Goal: Task Accomplishment & Management: Complete application form

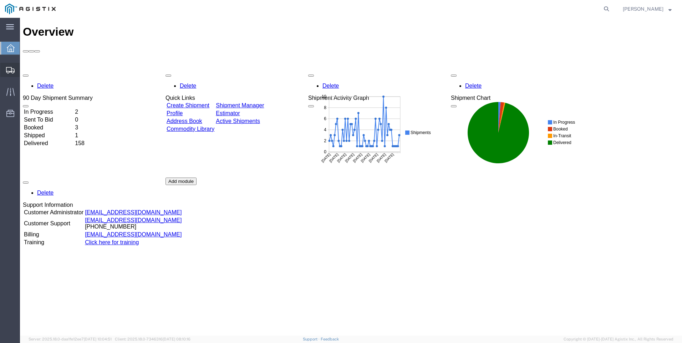
click at [0, 0] on span "Create Shipment" at bounding box center [0, 0] width 0 height 0
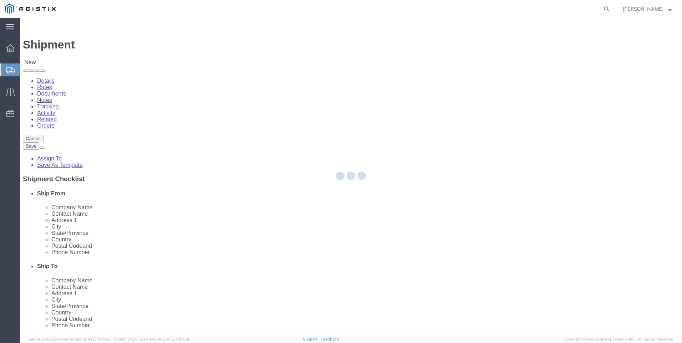
select select
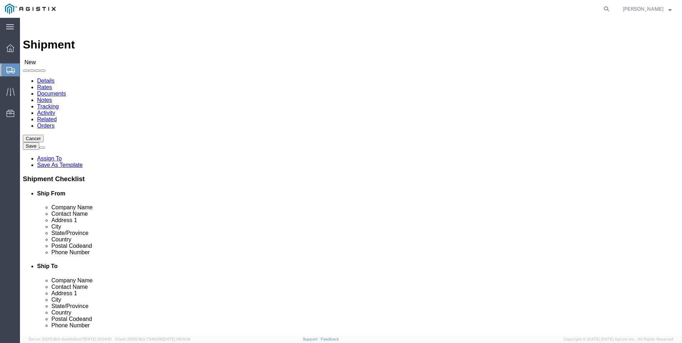
click select "Select PG&E Valmont Industries Inc"
select select "9596"
click select "Select PG&E Valmont Industries Inc"
select select
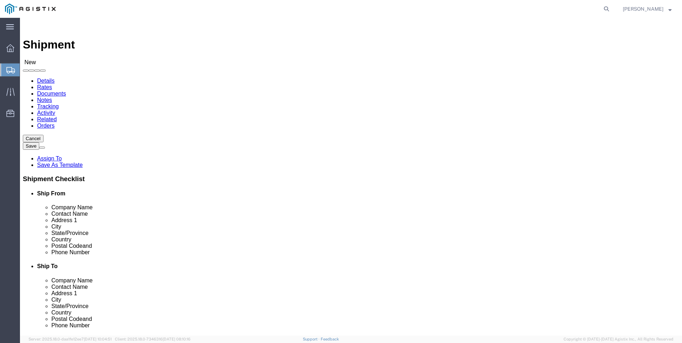
click select "Select All Others [GEOGRAPHIC_DATA] [GEOGRAPHIC_DATA] [GEOGRAPHIC_DATA] [GEOGRA…"
select select "23082"
click select "Select All Others [GEOGRAPHIC_DATA] [GEOGRAPHIC_DATA] [GEOGRAPHIC_DATA] [GEOGRA…"
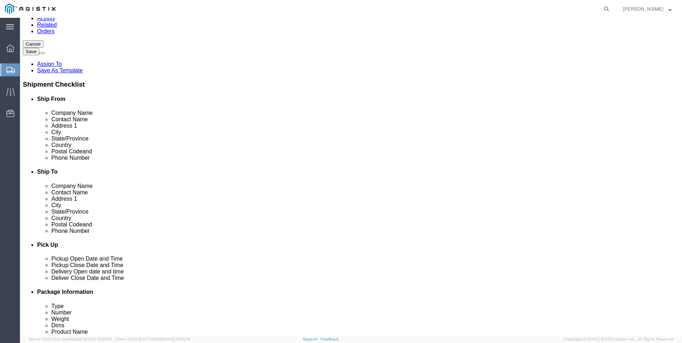
scroll to position [107, 0]
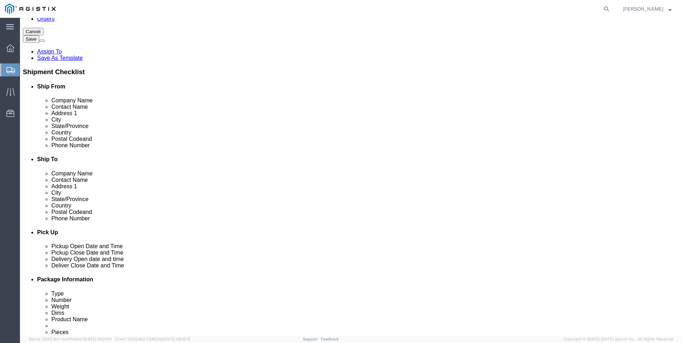
click input "text"
type input "c"
type input "CLAREMORE"
click p "- VALMONT/NEWMARK - ([PERSON_NAME]) [STREET_ADDRESS]"
select select "OK"
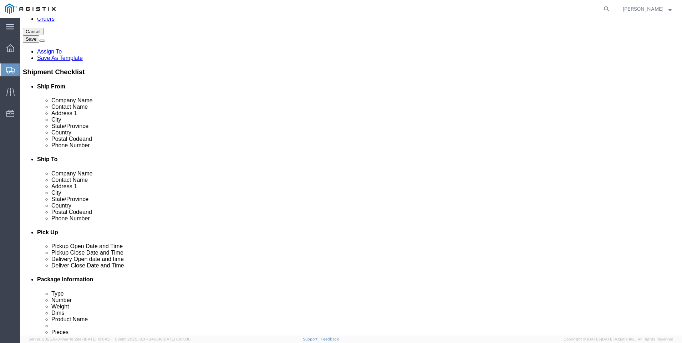
type input "CLAREMORE"
click input "text"
type input "[GEOGRAPHIC_DATA]"
select select "CA"
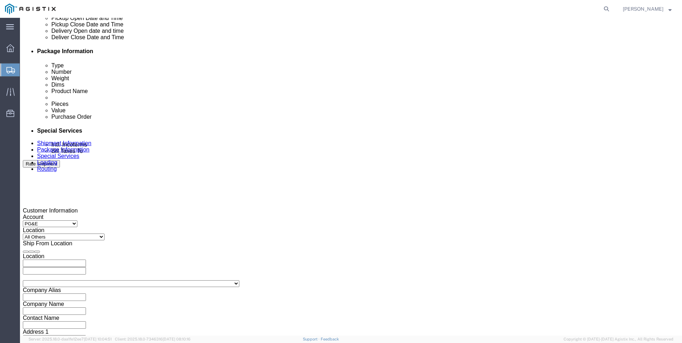
scroll to position [357, 0]
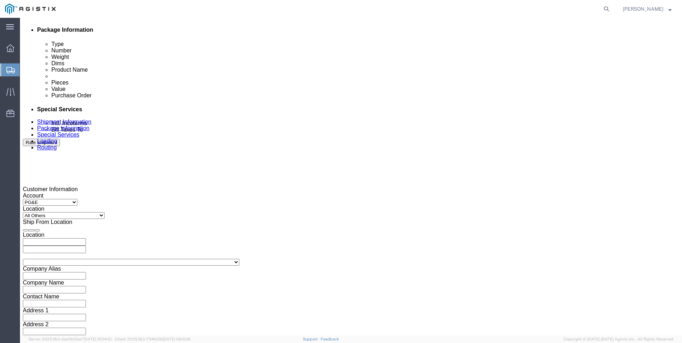
type input "[GEOGRAPHIC_DATA]"
click div "Pickup Close Date Pickup Close Time Pickup Close Date and Time [DATE] 12:00 PM"
click div "[DATE] 12:00 PM"
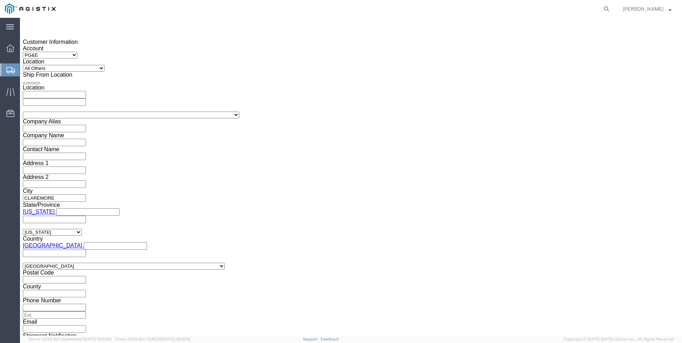
click button "Apply"
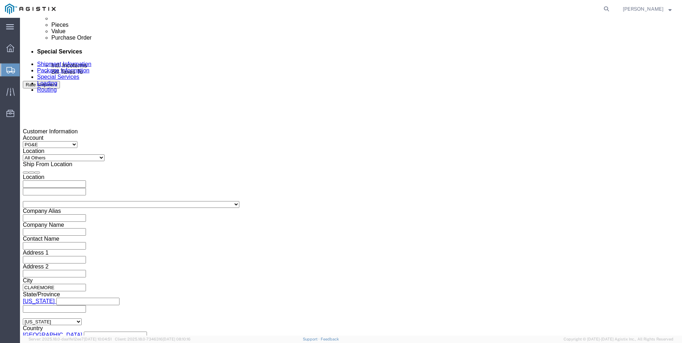
scroll to position [397, 0]
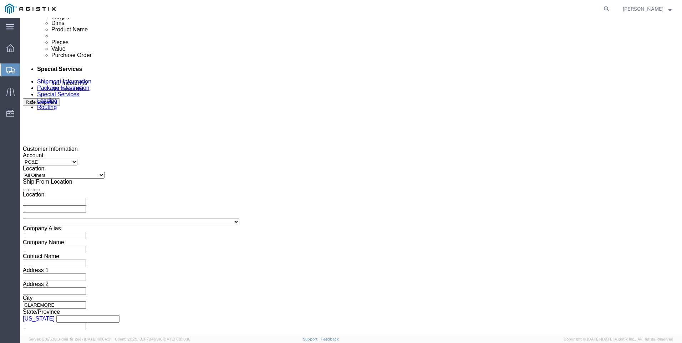
click div
drag, startPoint x: 351, startPoint y: 310, endPoint x: 389, endPoint y: 251, distance: 70.3
click button "Apply"
click div
click button "Apply"
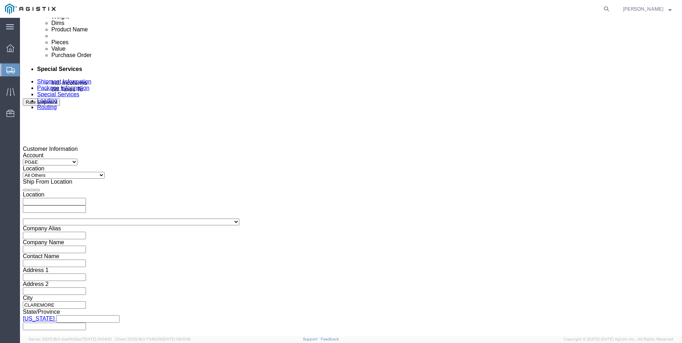
click input "text"
type input "3501399643"
select select "BOL"
type input "900245618"
select select "JOBNUM"
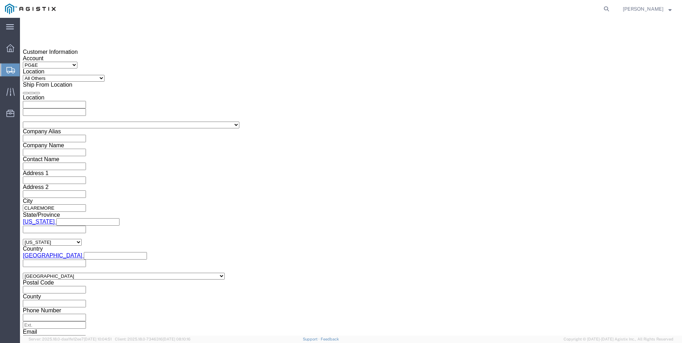
scroll to position [504, 0]
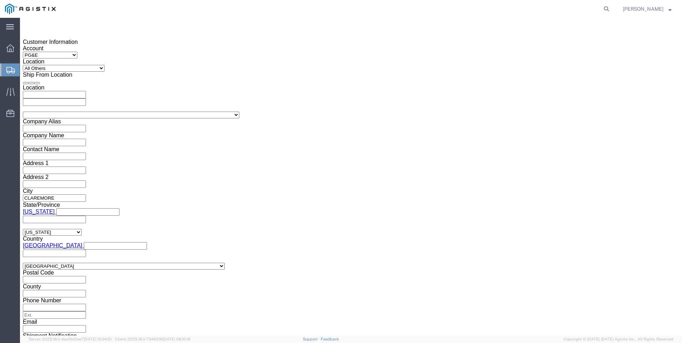
type input "645244-1-1"
click button "Continue"
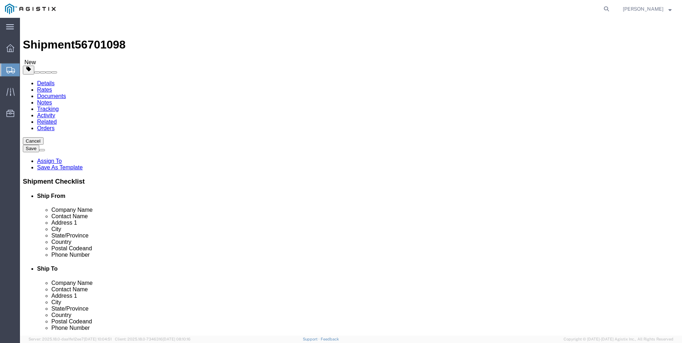
click select "Select Bulk Bundle(s) Cardboard Box(es) Carton(s) Crate(s) Drum(s) (Fiberboard)…"
select select "NKCR"
click select "Select Bulk Bundle(s) Cardboard Box(es) Carton(s) Crate(s) Drum(s) (Fiberboard)…"
click input "text"
type input "30"
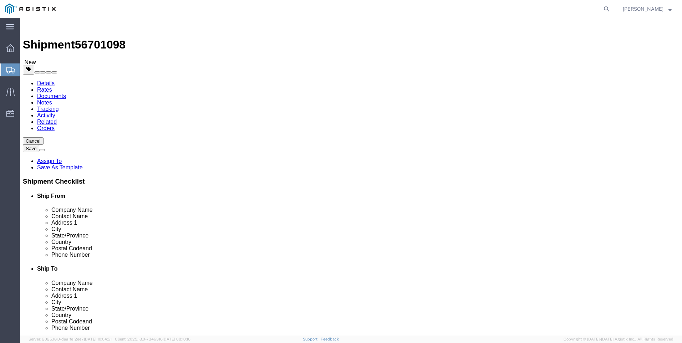
click select "Select cm ft in"
select select "FT"
click select "Select cm ft in"
click input "30"
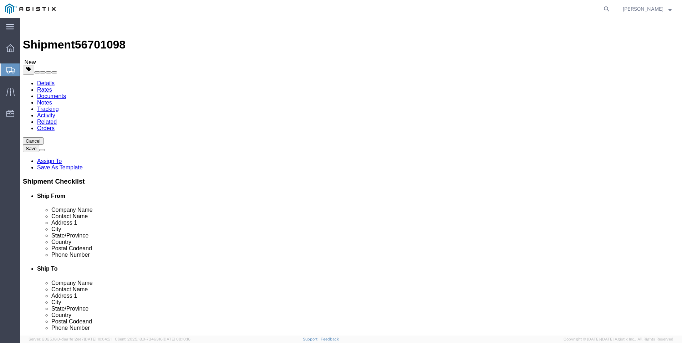
click input "30"
type input "30"
type input "8"
click input "0.00"
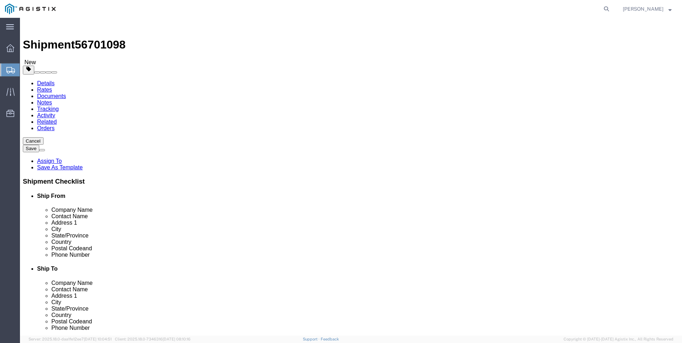
click input "0.00"
click input "9"
type input "8"
click input "0.00"
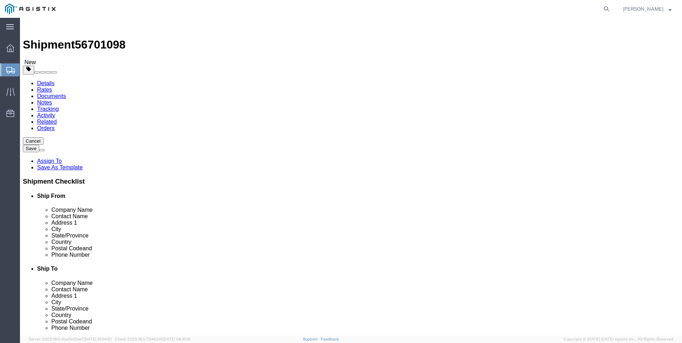
click input "0.00"
type input "8430"
click link "Add Content"
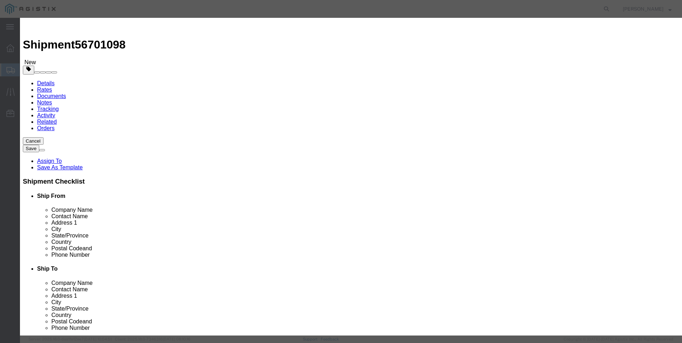
click input "text"
type input "UTILITY PARTS"
click input "text"
type input "1"
click select "Select 50 55 60 65 70 85 92.5 100 125 175 250 300 400"
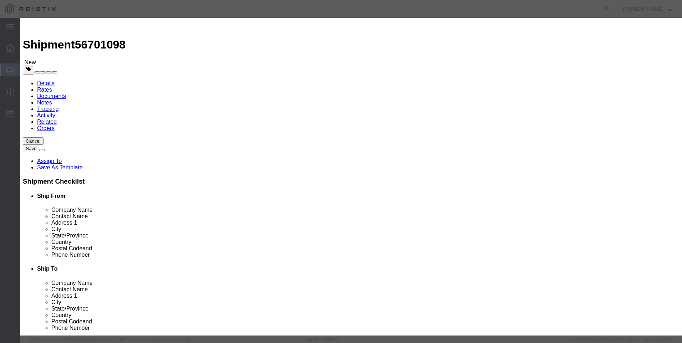
select select "50"
click select "Select 50 55 60 65 70 85 92.5 100 125 175 250 300 400"
click button "Save & Close"
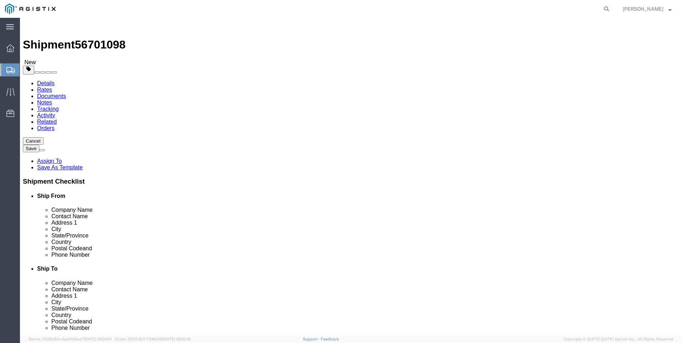
click button "Rate Shipment"
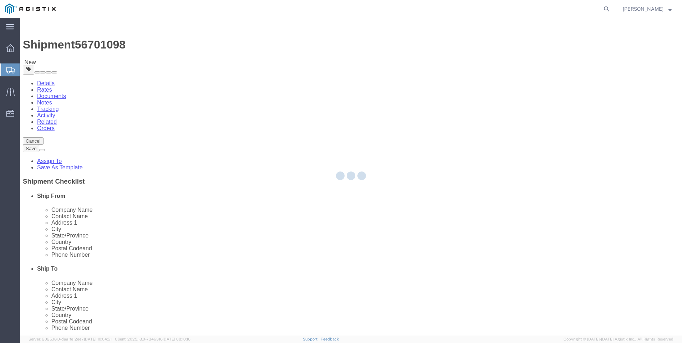
select select "NKCR"
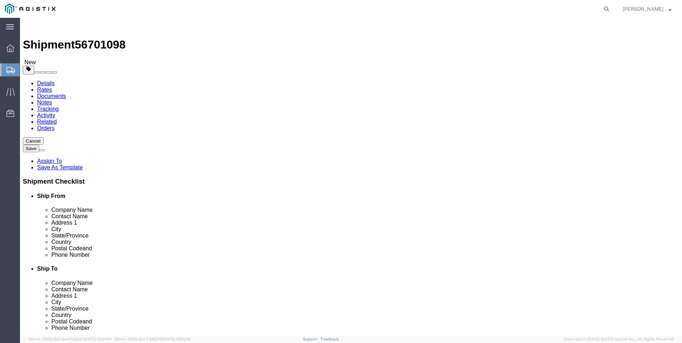
click dd "0.00 Each"
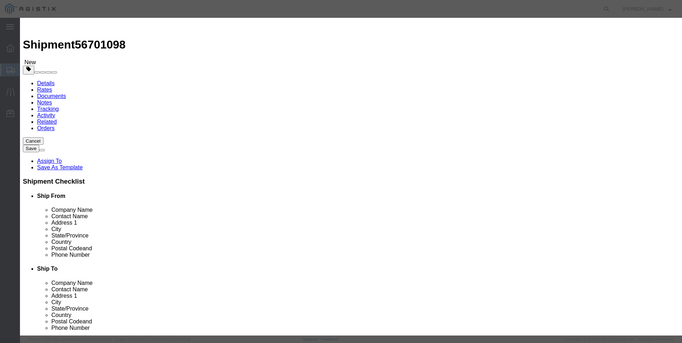
click input "0.00"
type input "48"
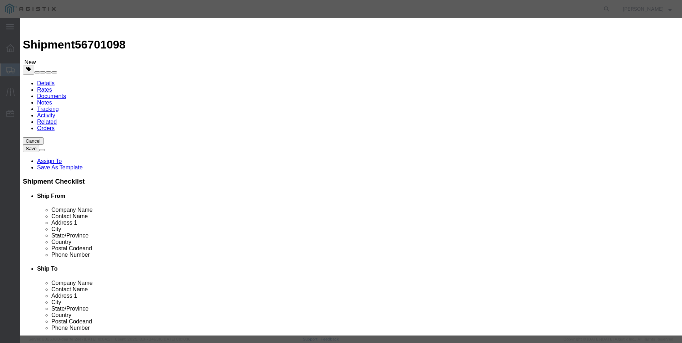
click button "Save & Close"
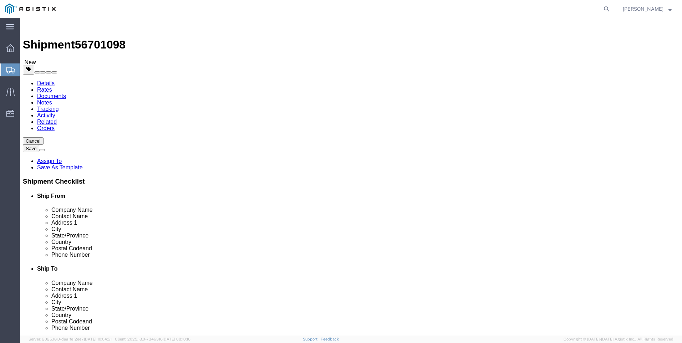
click button "Rate Shipment"
